Goal: Task Accomplishment & Management: Manage account settings

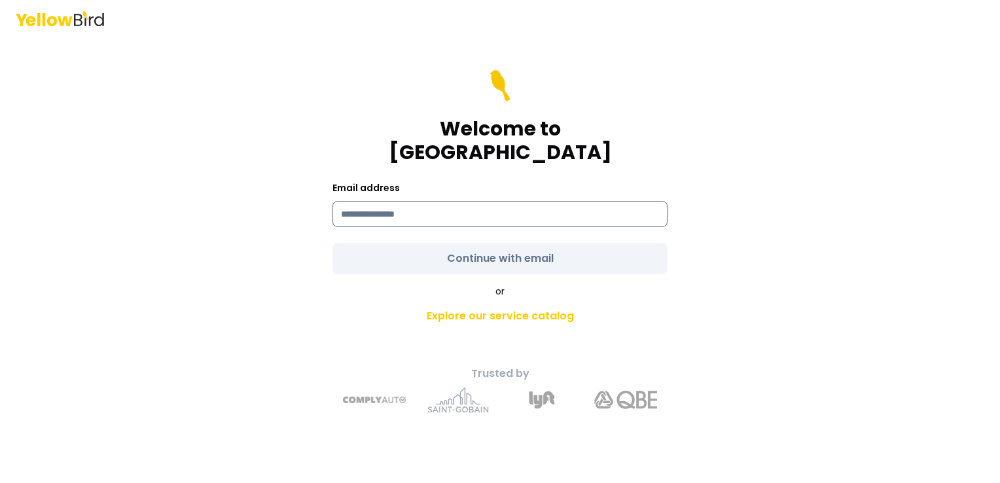
click at [385, 212] on input at bounding box center [499, 214] width 335 height 26
type input "**********"
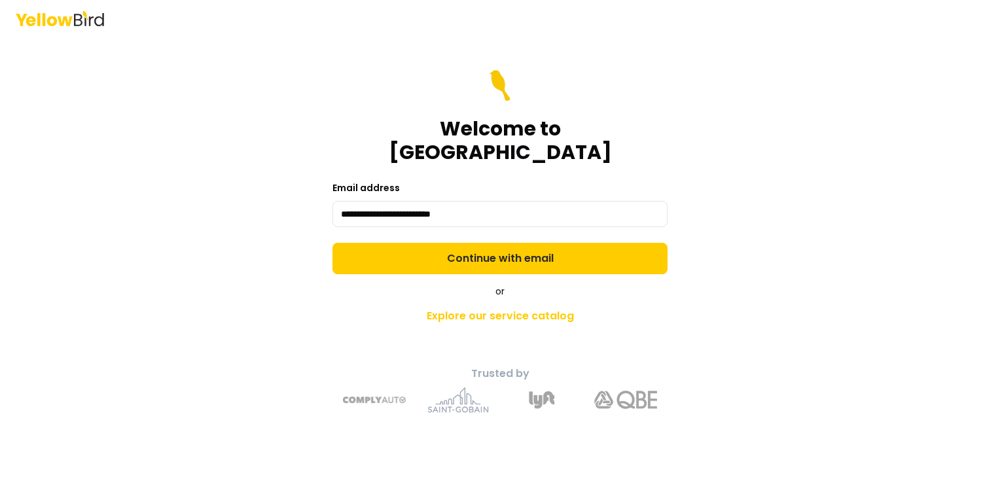
click at [494, 249] on form "**********" at bounding box center [499, 172] width 335 height 204
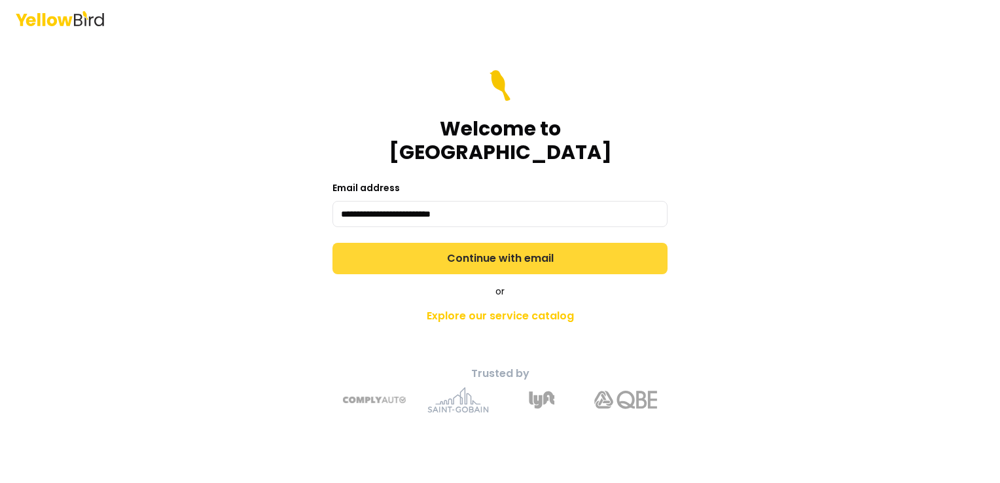
click at [535, 245] on button "Continue with email" at bounding box center [499, 258] width 335 height 31
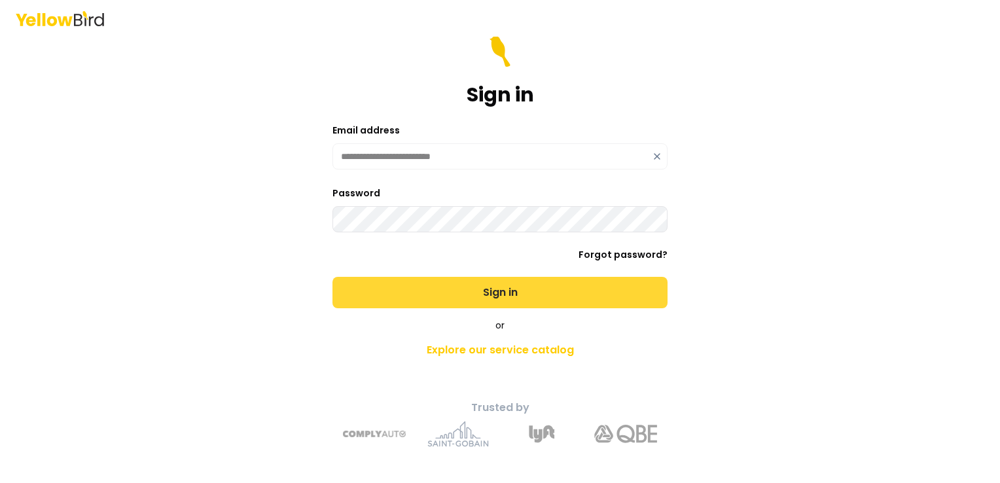
click at [507, 290] on button "Sign in" at bounding box center [499, 292] width 335 height 31
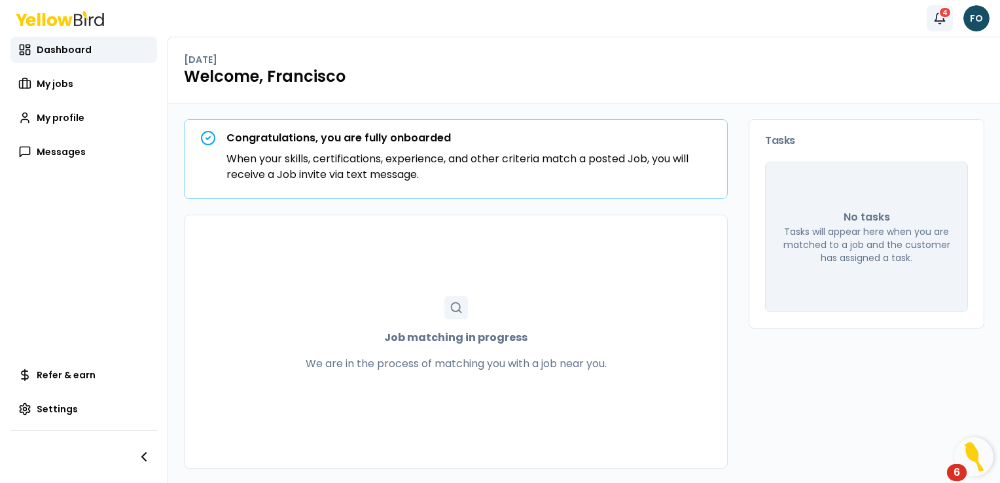
click at [940, 18] on icon "button" at bounding box center [939, 18] width 13 height 13
click at [48, 86] on span "My jobs" at bounding box center [55, 83] width 37 height 13
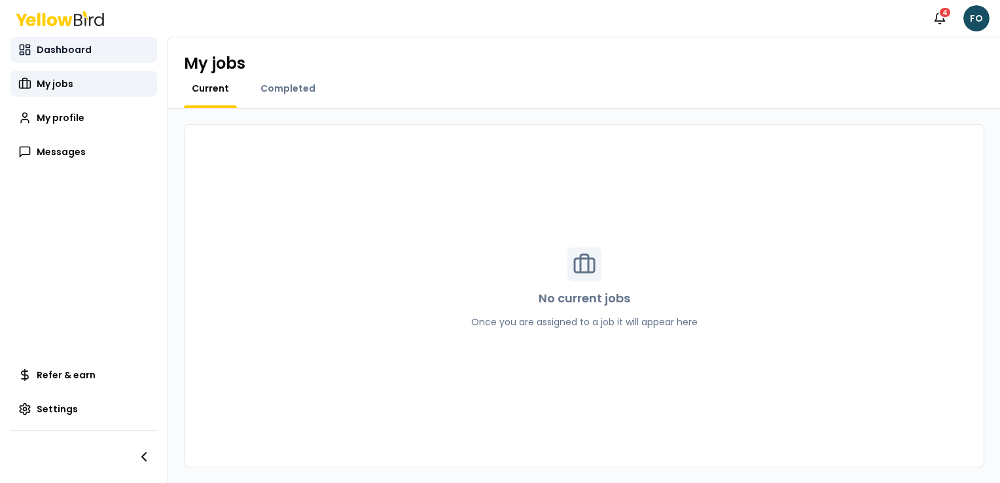
click at [63, 44] on span "Dashboard" at bounding box center [64, 49] width 55 height 13
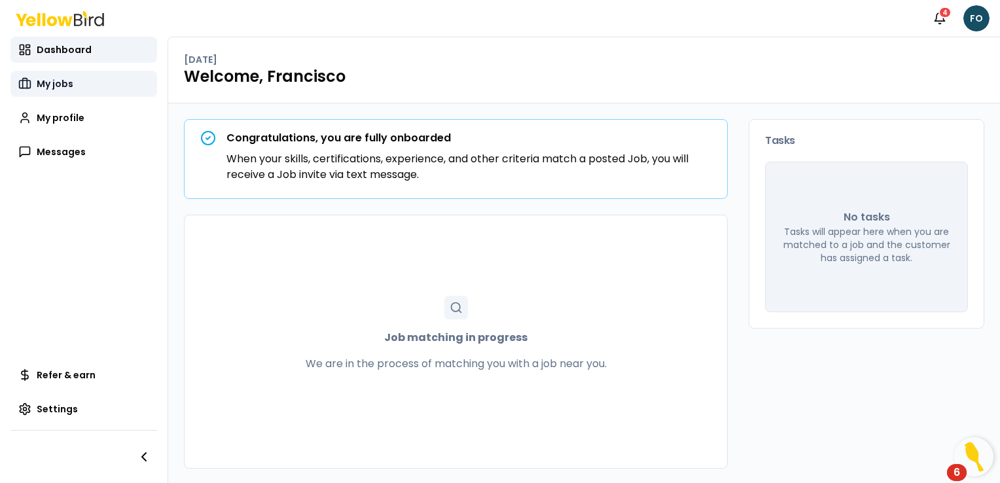
click at [59, 86] on span "My jobs" at bounding box center [55, 83] width 37 height 13
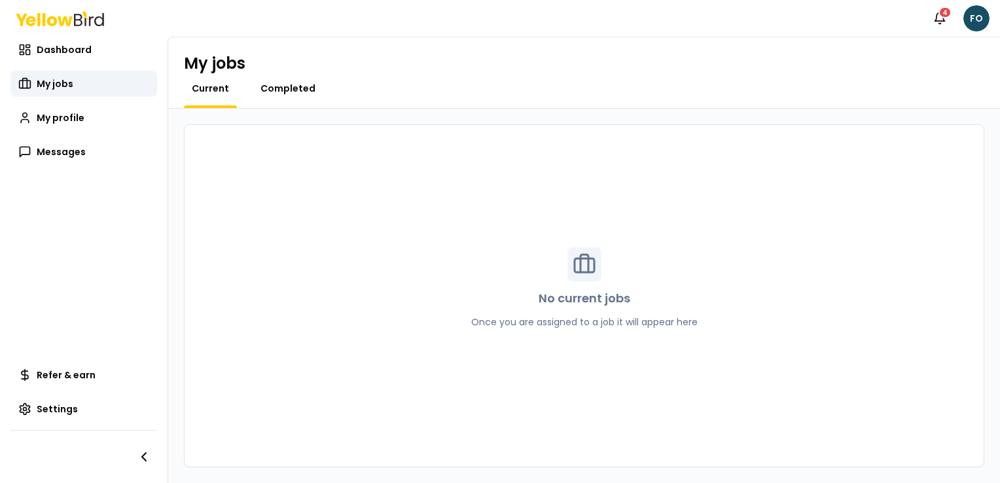
click at [285, 91] on span "Completed" at bounding box center [287, 88] width 55 height 13
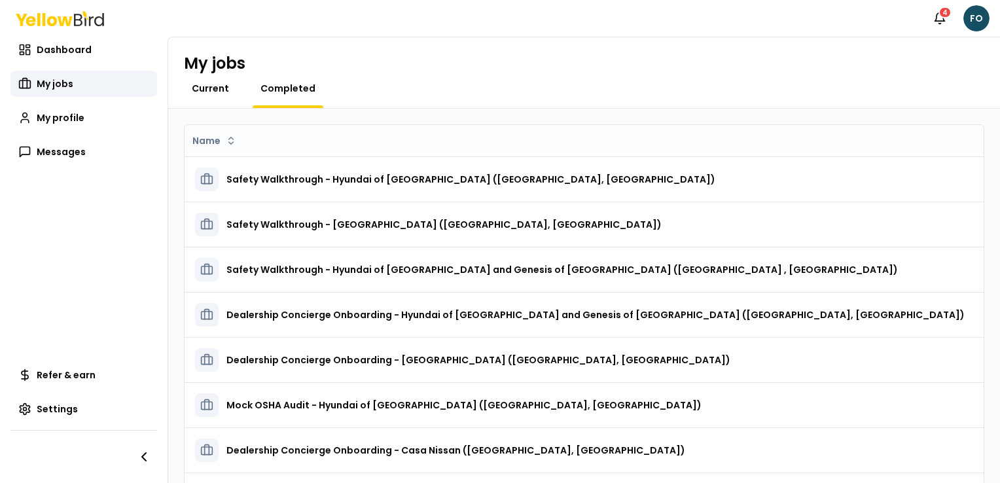
click at [212, 90] on span "Current" at bounding box center [210, 88] width 37 height 13
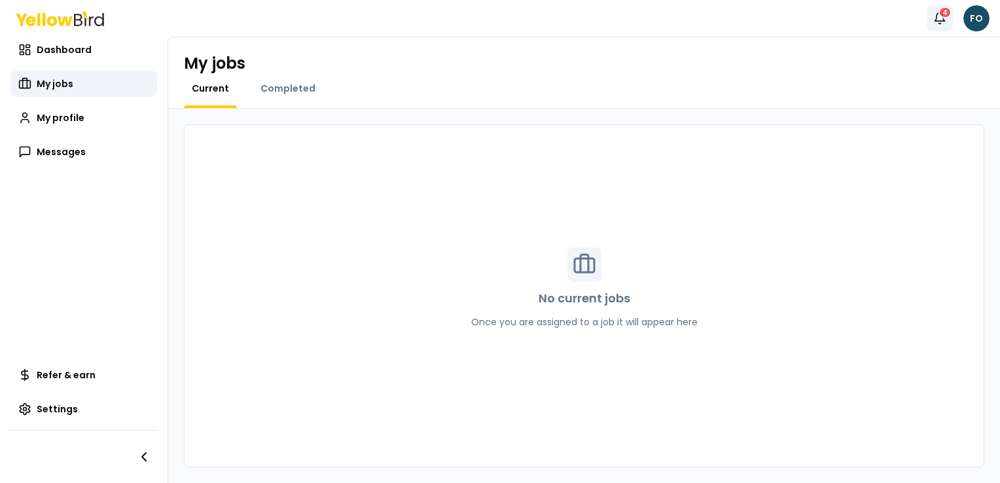
click at [940, 11] on div "4" at bounding box center [945, 13] width 13 height 12
